Goal: Information Seeking & Learning: Learn about a topic

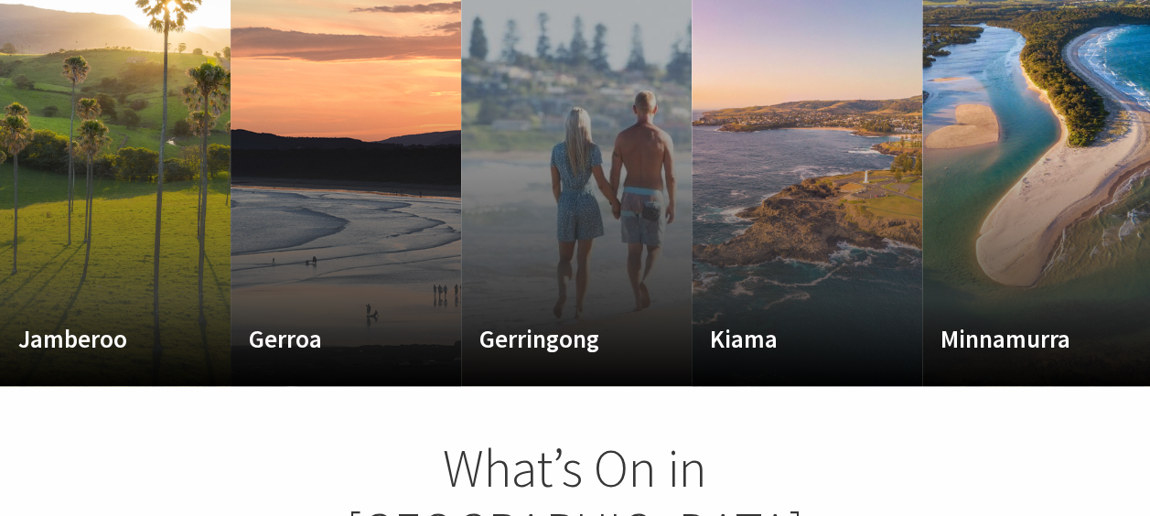
scroll to position [1080, 0]
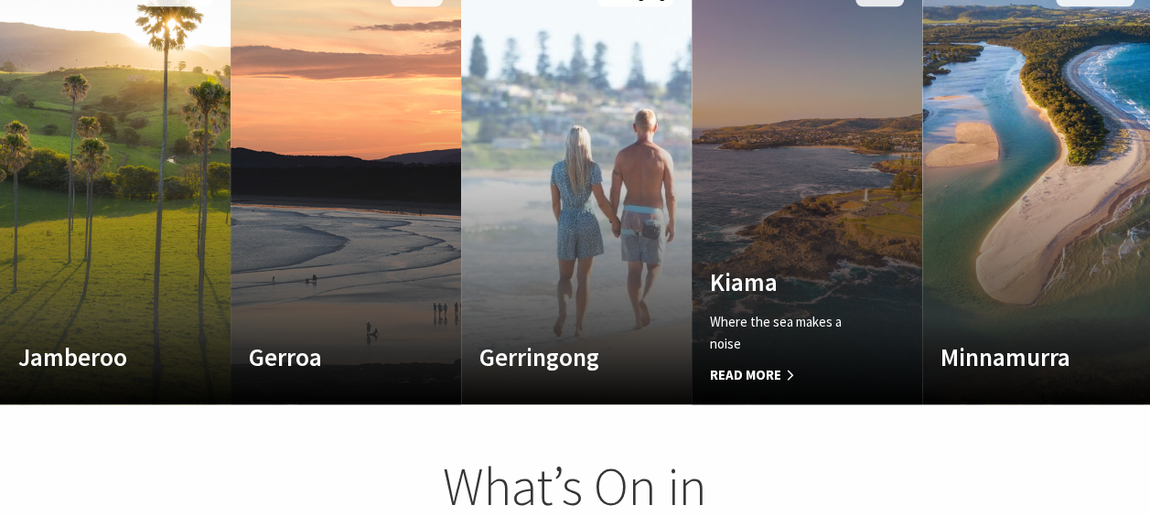
click at [770, 329] on div "Where the sea makes a noise Read More" at bounding box center [789, 348] width 159 height 75
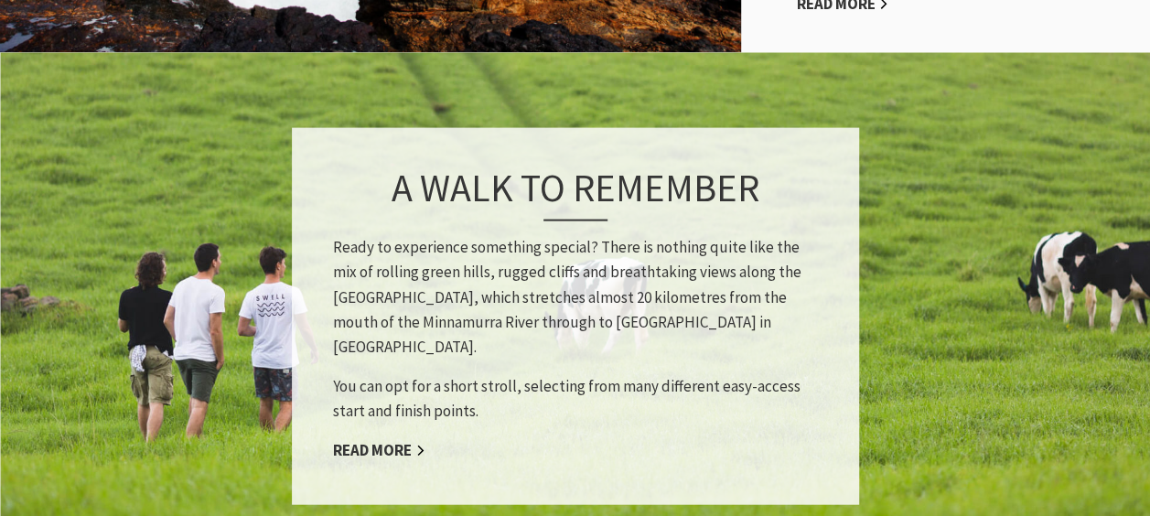
scroll to position [1718, 0]
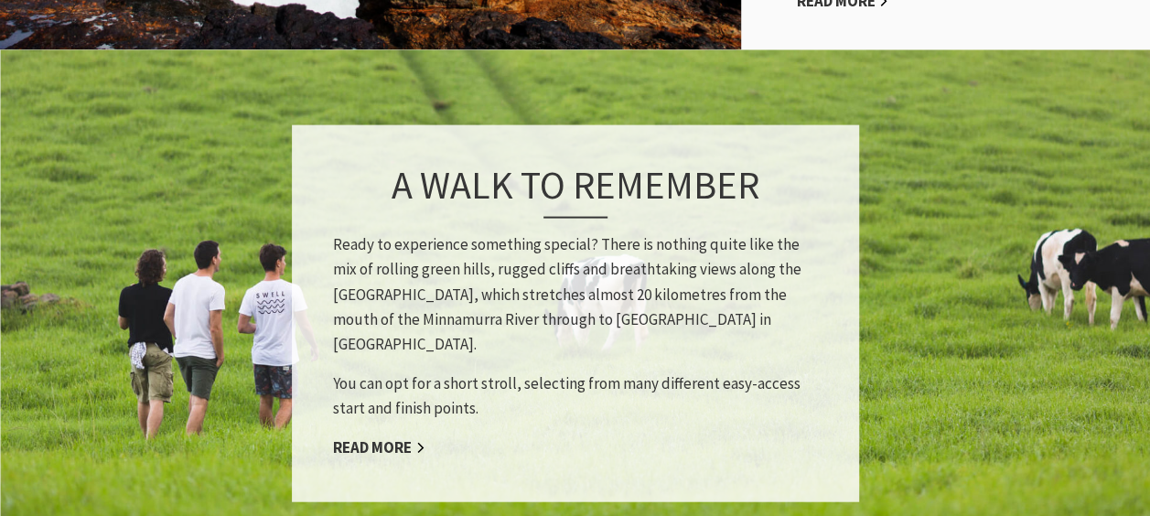
click at [529, 372] on p "You can opt for a short stroll, selecting from many different easy-access start…" at bounding box center [575, 394] width 485 height 49
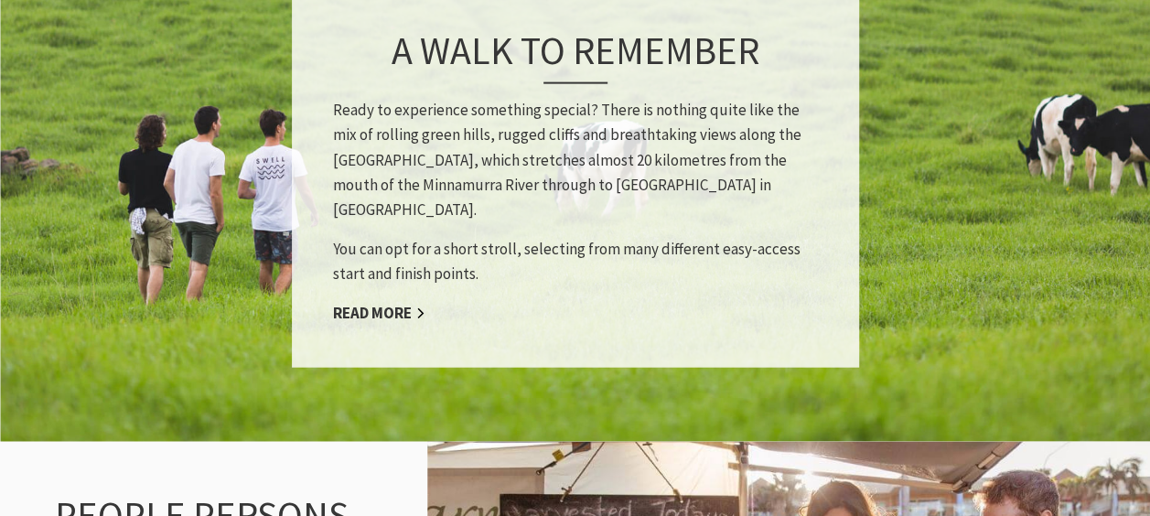
scroll to position [1845, 0]
